Goal: Information Seeking & Learning: Learn about a topic

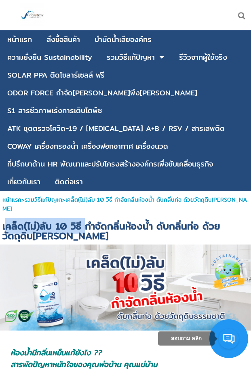
drag, startPoint x: 4, startPoint y: 199, endPoint x: 88, endPoint y: 196, distance: 83.4
click at [88, 218] on span "เคล็ด(ไม่)ลับ 10 วิธี กำจัดกลิ่นห้องน้ำ ดับกลิ่นท่อ ด้วยวัตถุดิบ[PERSON_NAME]" at bounding box center [111, 230] width 218 height 25
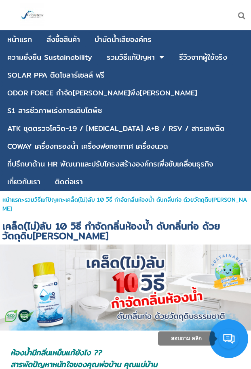
click at [103, 218] on span "เคล็ด(ไม่)ลับ 10 วิธี กำจัดกลิ่นห้องน้ำ ดับกลิ่นท่อ ด้วยวัตถุดิบ[PERSON_NAME]" at bounding box center [111, 230] width 218 height 25
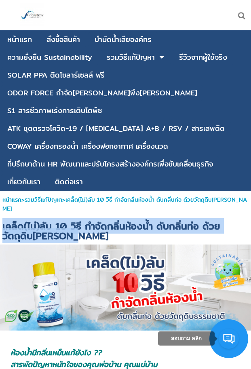
drag, startPoint x: 2, startPoint y: 201, endPoint x: 244, endPoint y: 213, distance: 241.4
click at [244, 217] on h1 "เคล็ด(ไม่)ลับ 10 วิธี กำจัดกลิ่นห้องน้ำ ดับกลิ่นท่อ ด้วยวัตถุดิบ[PERSON_NAME]" at bounding box center [125, 231] width 251 height 28
click at [47, 218] on span "เคล็ด(ไม่)ลับ 10 วิธี กำจัดกลิ่นห้องน้ำ ดับกลิ่นท่อ ด้วยวัตถุดิบ[PERSON_NAME]" at bounding box center [111, 230] width 218 height 25
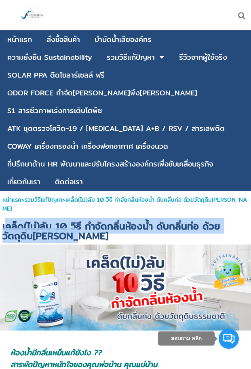
drag, startPoint x: 5, startPoint y: 197, endPoint x: 149, endPoint y: 214, distance: 144.7
click at [149, 217] on h1 "เคล็ด(ไม่)ลับ 10 วิธี กำจัดกลิ่นห้องน้ำ ดับกลิ่นท่อ ด้วยวัตถุดิบ[PERSON_NAME]" at bounding box center [125, 231] width 251 height 28
